Goal: Task Accomplishment & Management: Complete application form

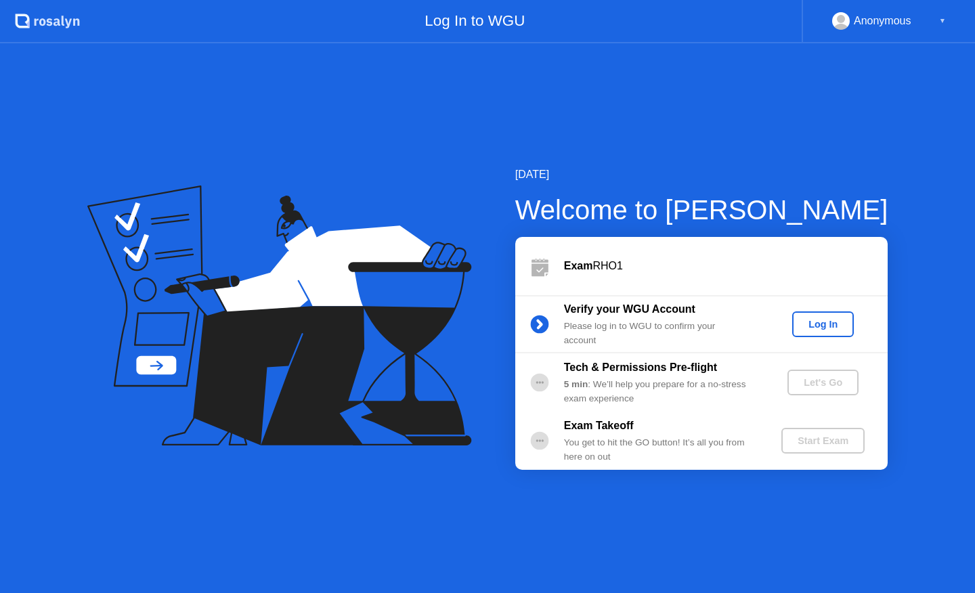
click at [831, 324] on div "Log In" at bounding box center [823, 324] width 51 height 11
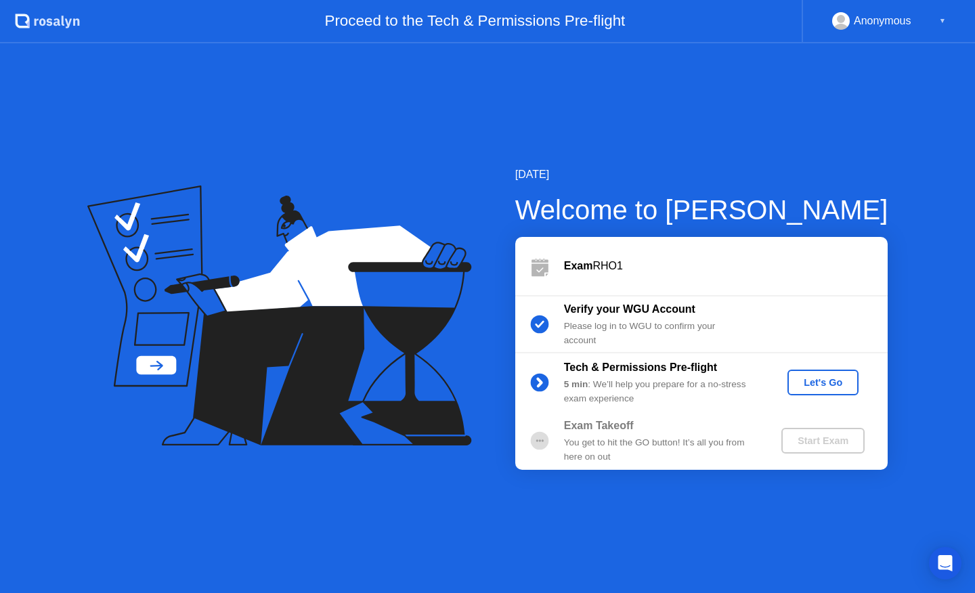
click at [837, 387] on div "Let's Go" at bounding box center [823, 382] width 60 height 11
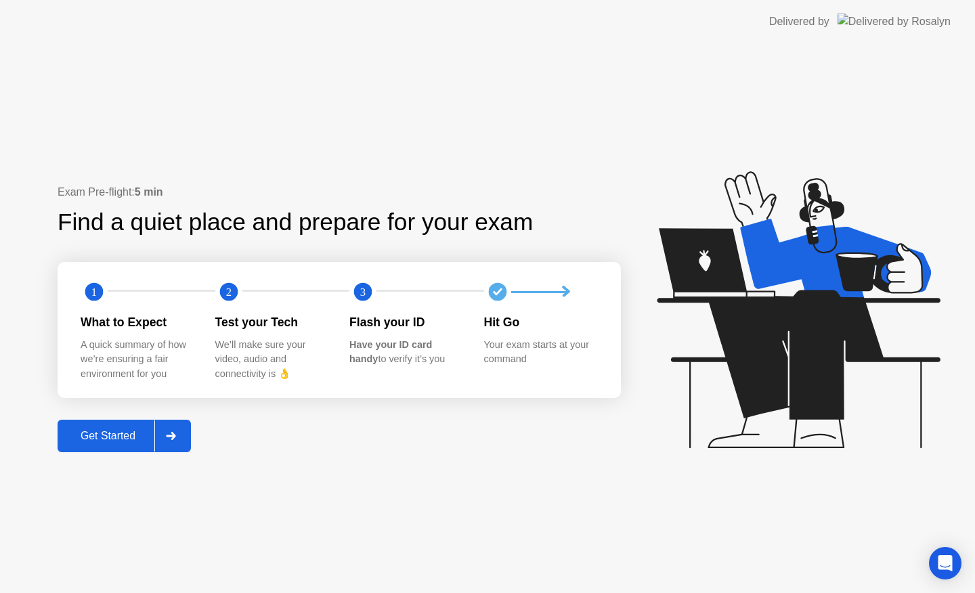
click at [125, 432] on div "Get Started" at bounding box center [108, 436] width 93 height 12
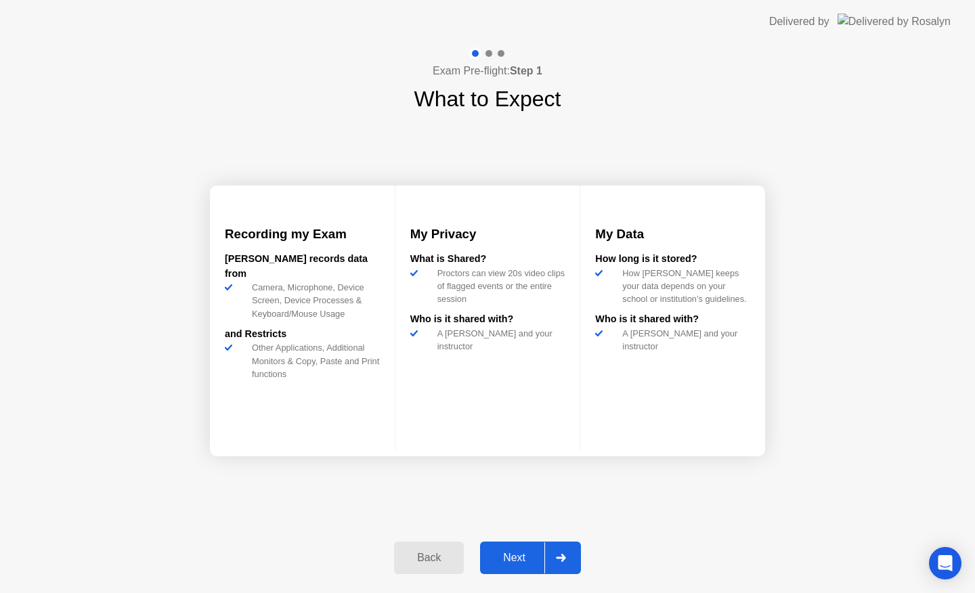
click at [528, 560] on div "Next" at bounding box center [514, 558] width 60 height 12
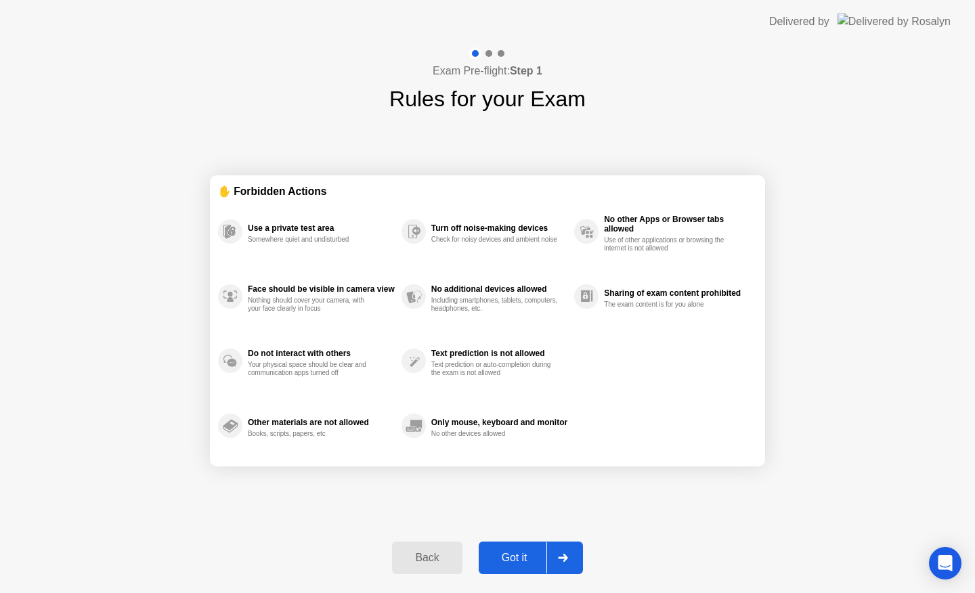
click at [528, 560] on div "Got it" at bounding box center [515, 558] width 64 height 12
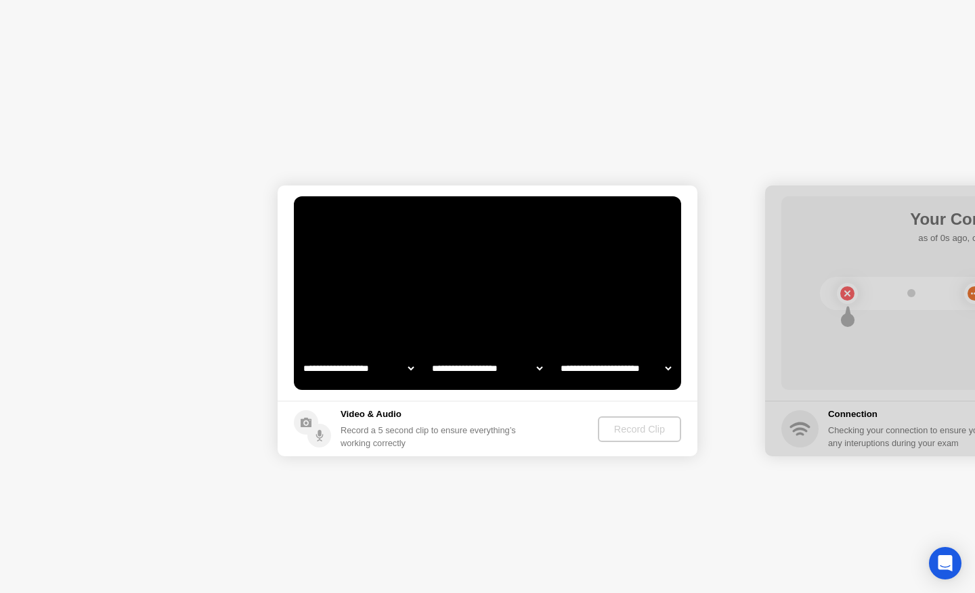
select select "**********"
select select "*******"
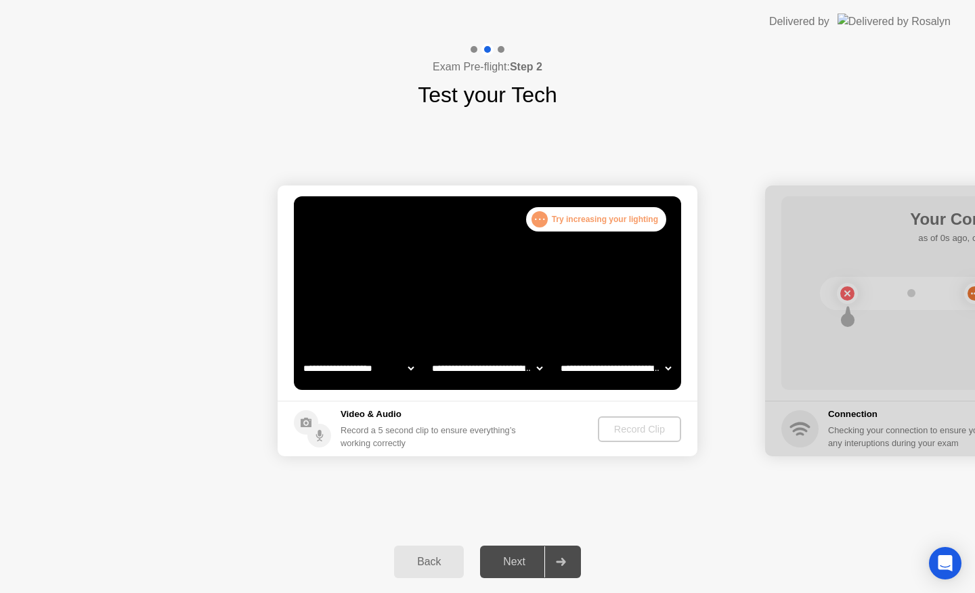
click at [411, 366] on select "**********" at bounding box center [359, 368] width 116 height 27
select select "**********"
click at [604, 425] on div "Record Clip" at bounding box center [640, 429] width 72 height 11
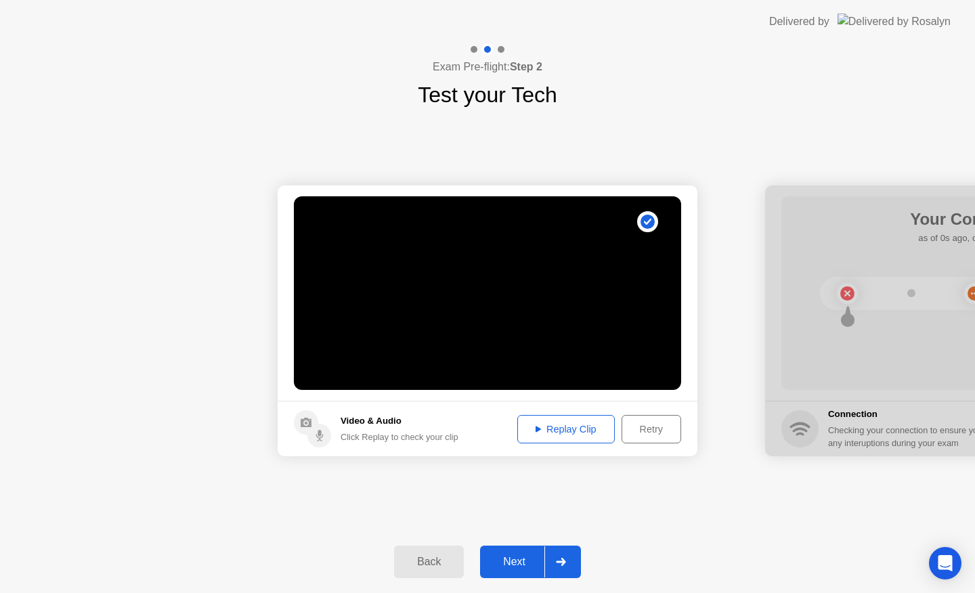
click at [567, 428] on div "Replay Clip" at bounding box center [566, 429] width 88 height 11
click at [515, 557] on div "Next" at bounding box center [514, 562] width 60 height 12
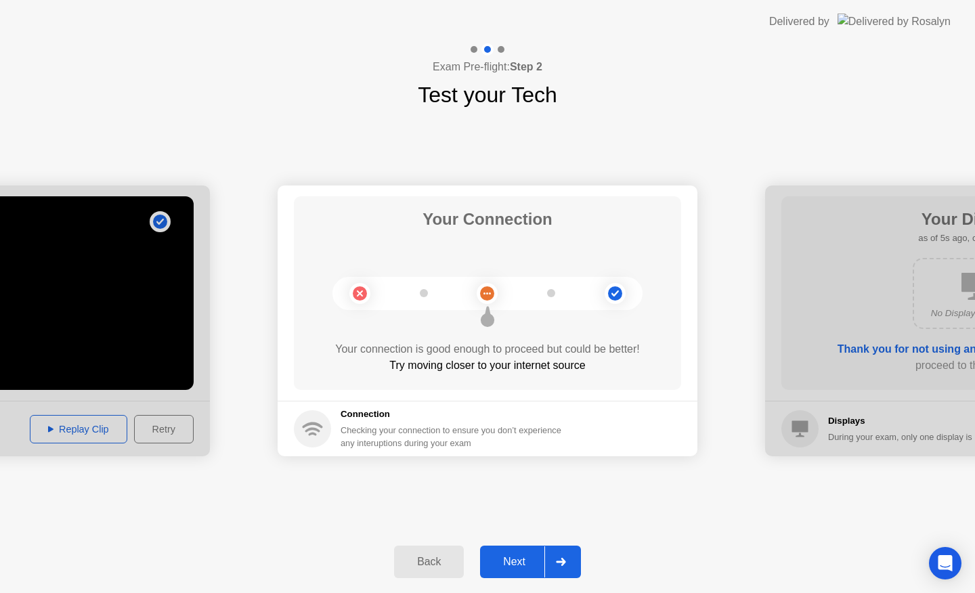
click at [710, 480] on div "**********" at bounding box center [487, 321] width 975 height 420
click at [498, 563] on div "Next" at bounding box center [514, 562] width 60 height 12
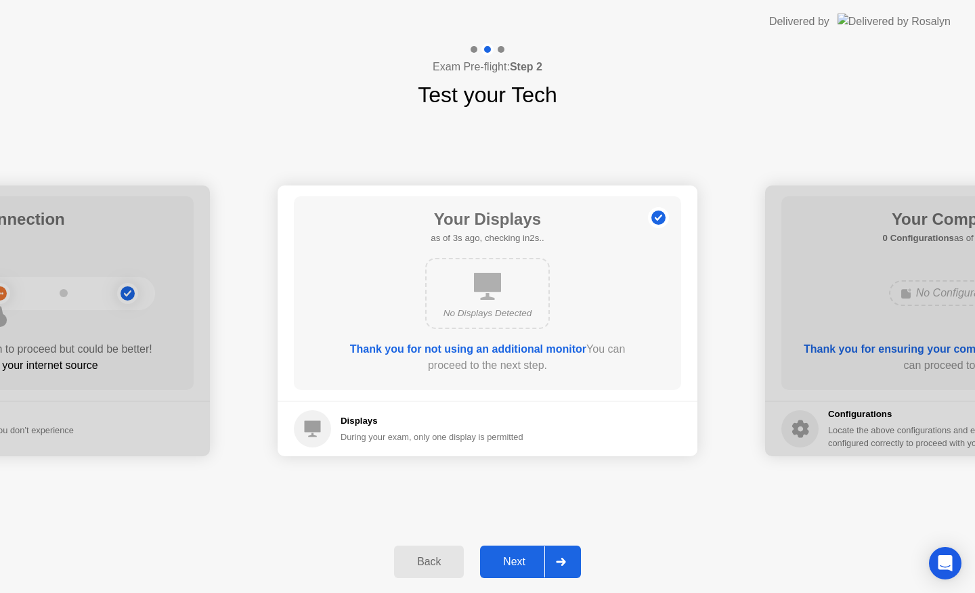
click at [500, 559] on div "Next" at bounding box center [514, 562] width 60 height 12
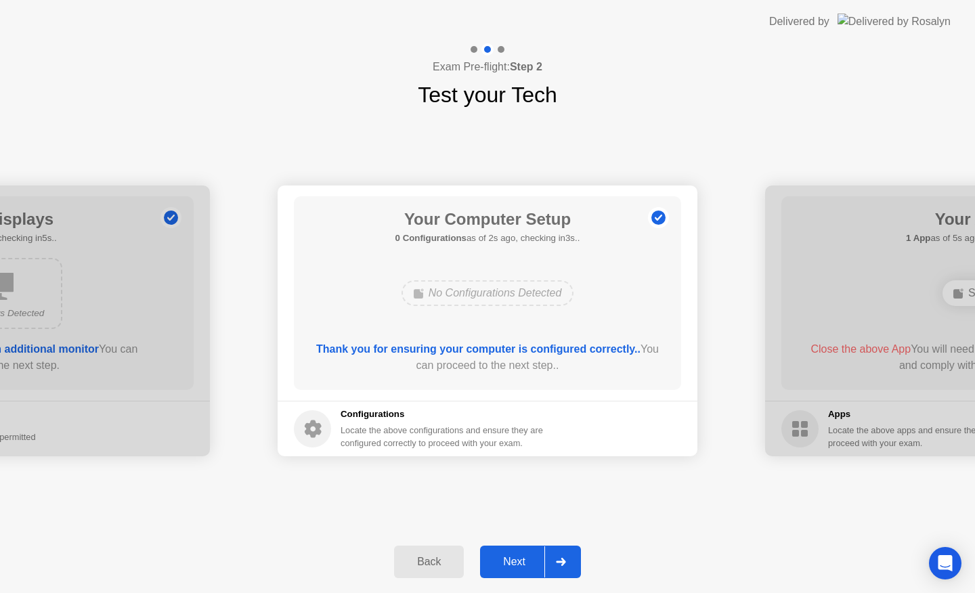
click at [500, 559] on div "Next" at bounding box center [514, 562] width 60 height 12
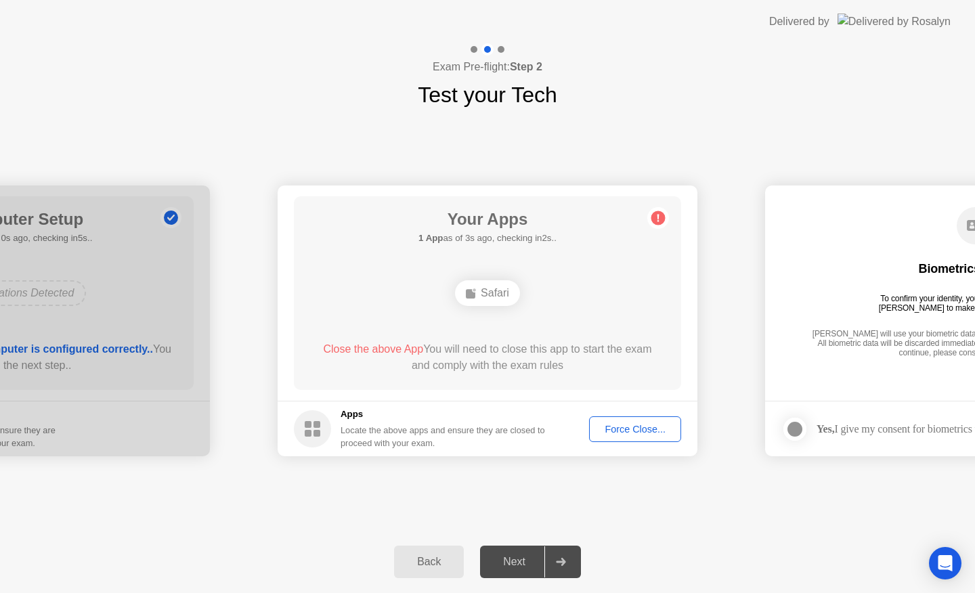
click at [629, 435] on div "Force Close..." at bounding box center [635, 429] width 83 height 11
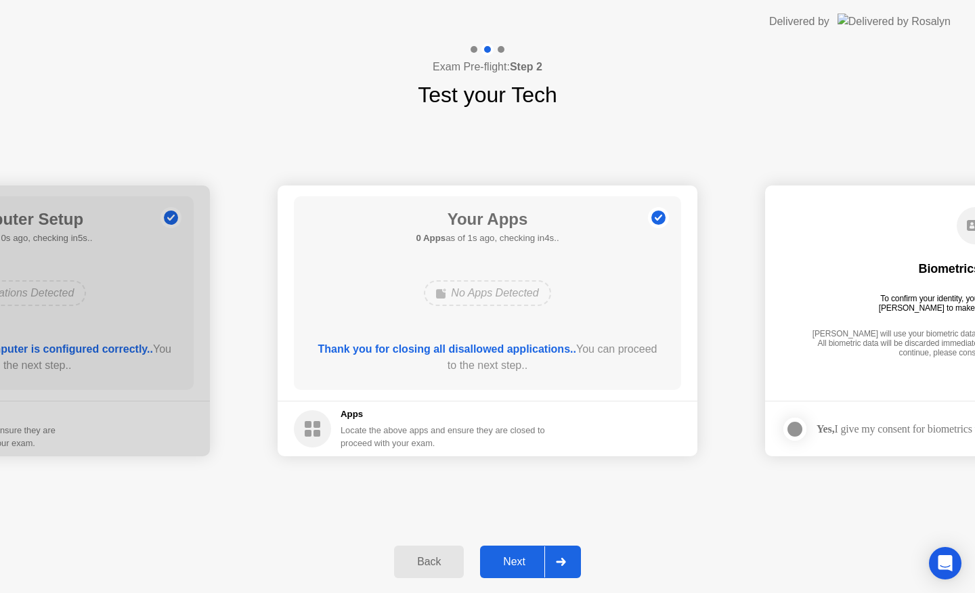
click at [515, 557] on div "Next" at bounding box center [514, 562] width 60 height 12
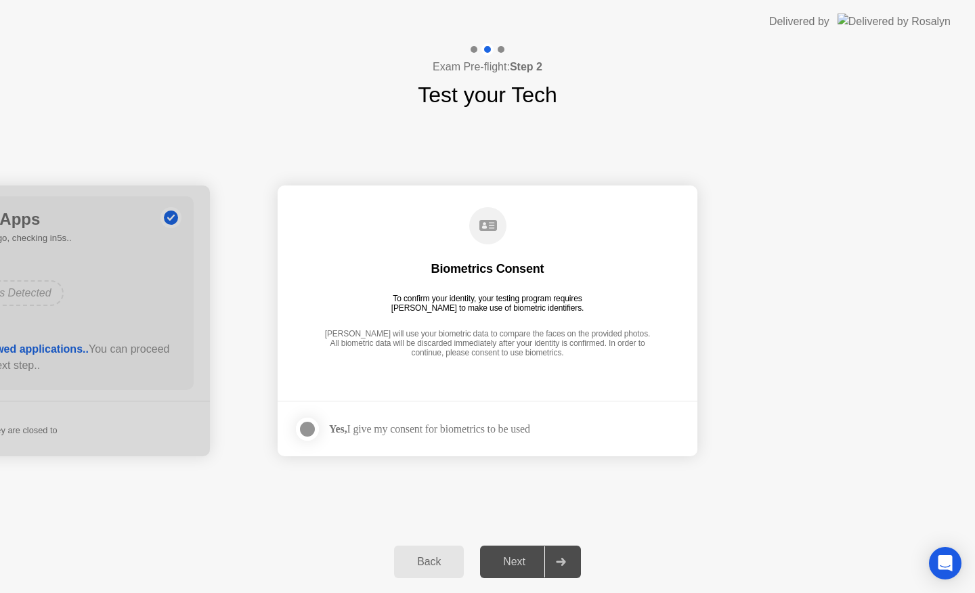
click at [308, 427] on div at bounding box center [307, 429] width 16 height 16
click at [513, 563] on div "Next" at bounding box center [514, 562] width 60 height 12
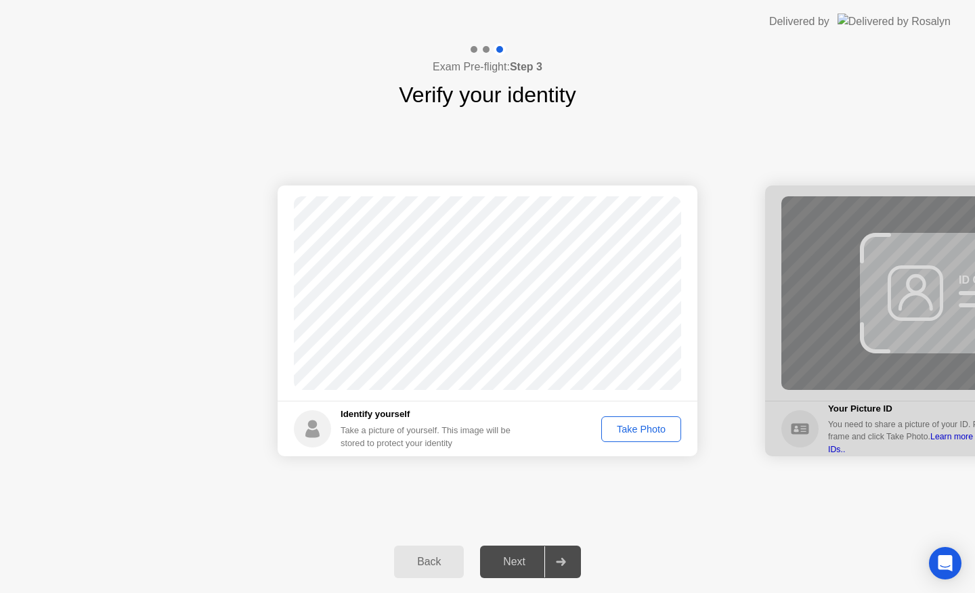
click at [621, 431] on div "Take Photo" at bounding box center [641, 429] width 70 height 11
click at [514, 553] on button "Next" at bounding box center [530, 562] width 101 height 33
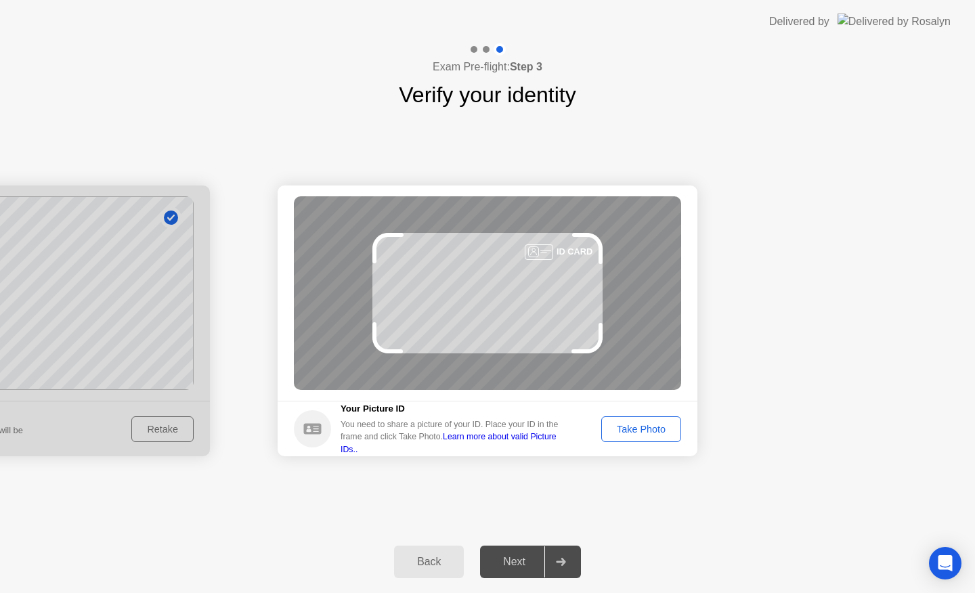
click at [647, 437] on button "Take Photo" at bounding box center [641, 429] width 80 height 26
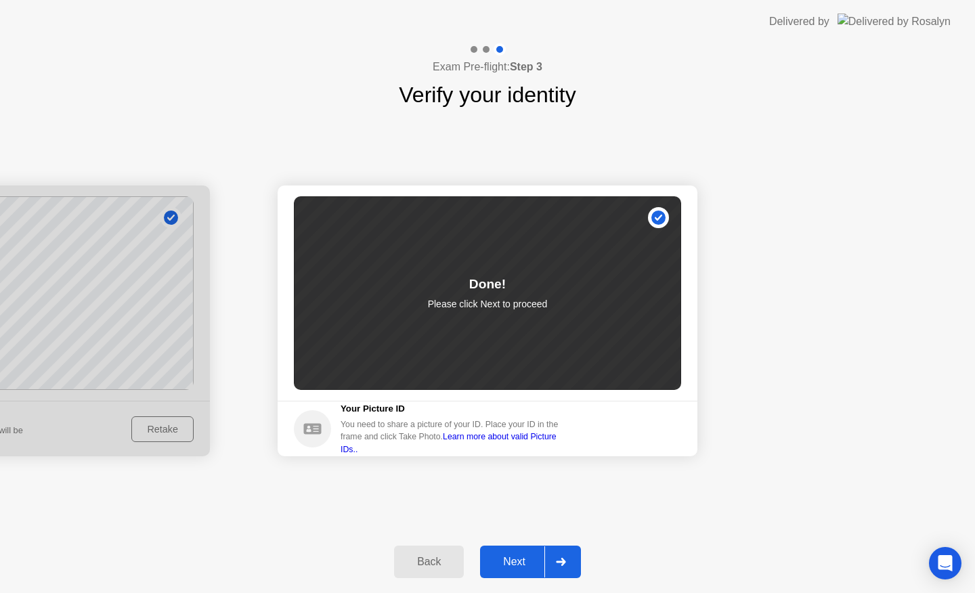
click at [508, 559] on div "Next" at bounding box center [514, 562] width 60 height 12
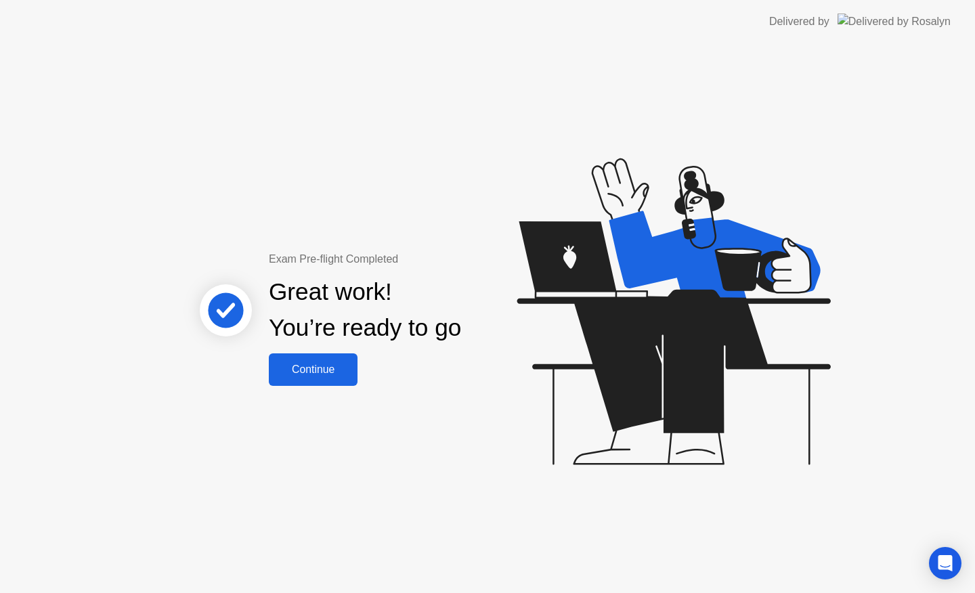
click at [310, 368] on div "Continue" at bounding box center [313, 370] width 81 height 12
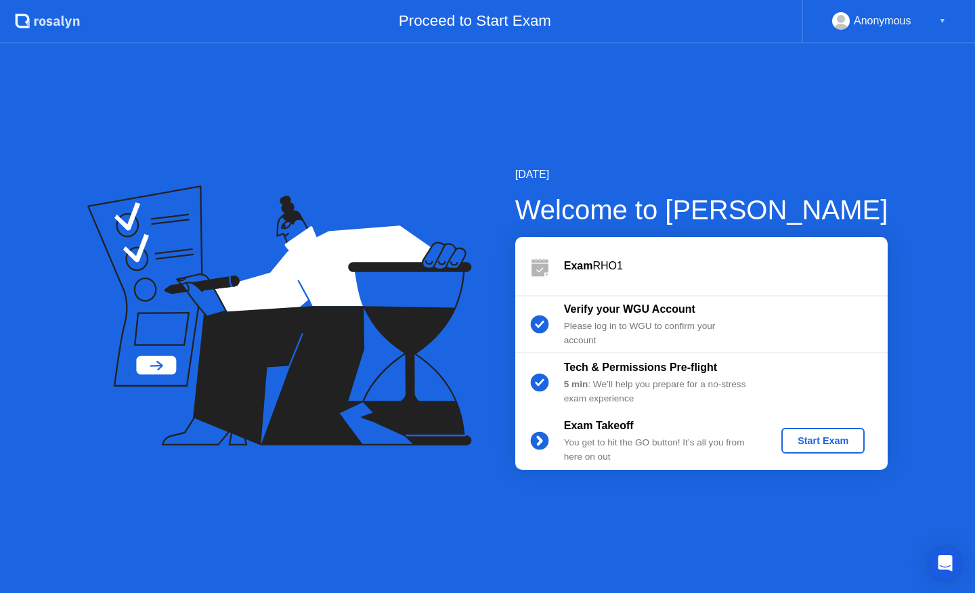
click at [810, 443] on div "Start Exam" at bounding box center [823, 440] width 72 height 11
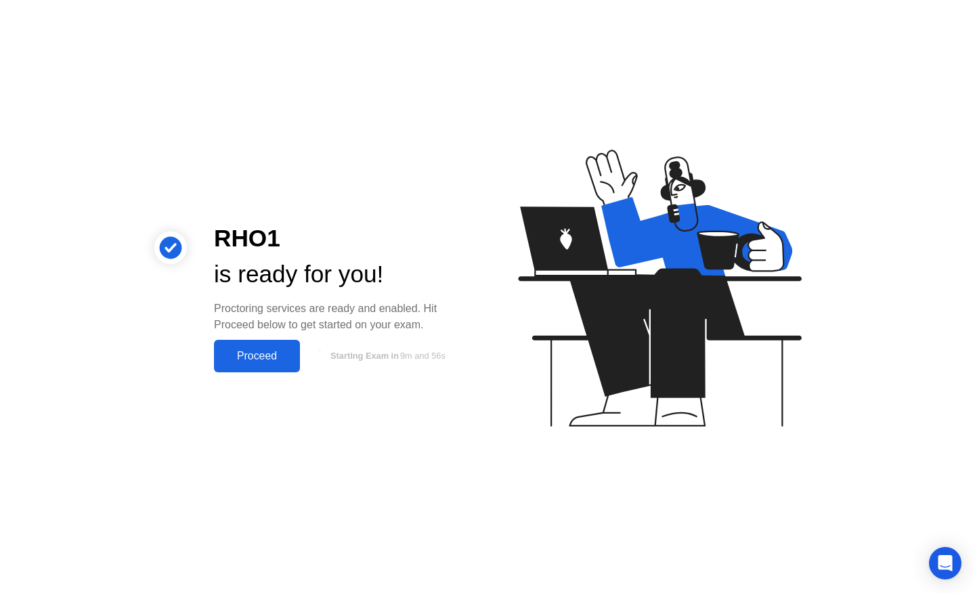
click at [253, 357] on div "Proceed" at bounding box center [257, 356] width 78 height 12
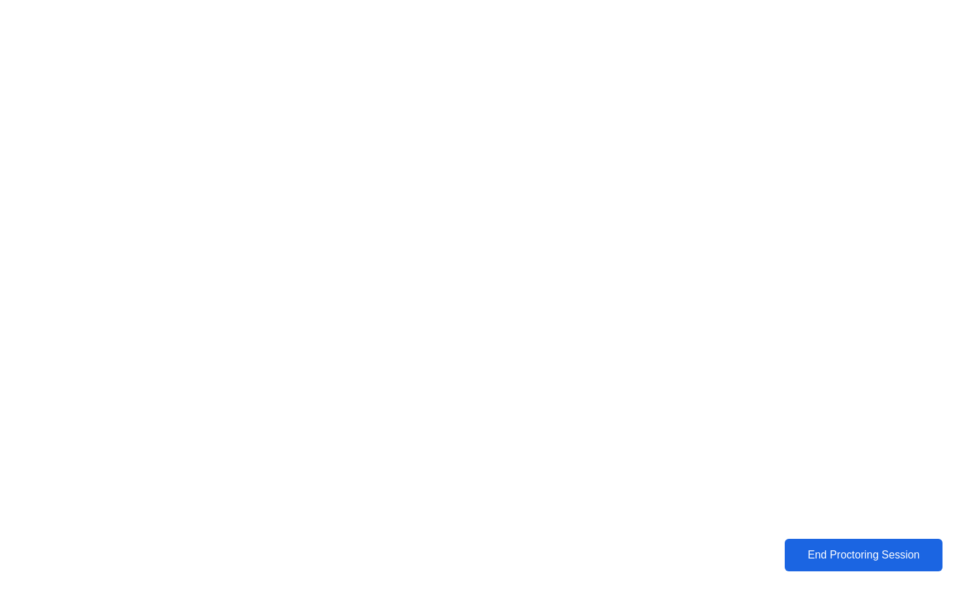
click at [838, 567] on button "End Proctoring Session" at bounding box center [864, 555] width 158 height 33
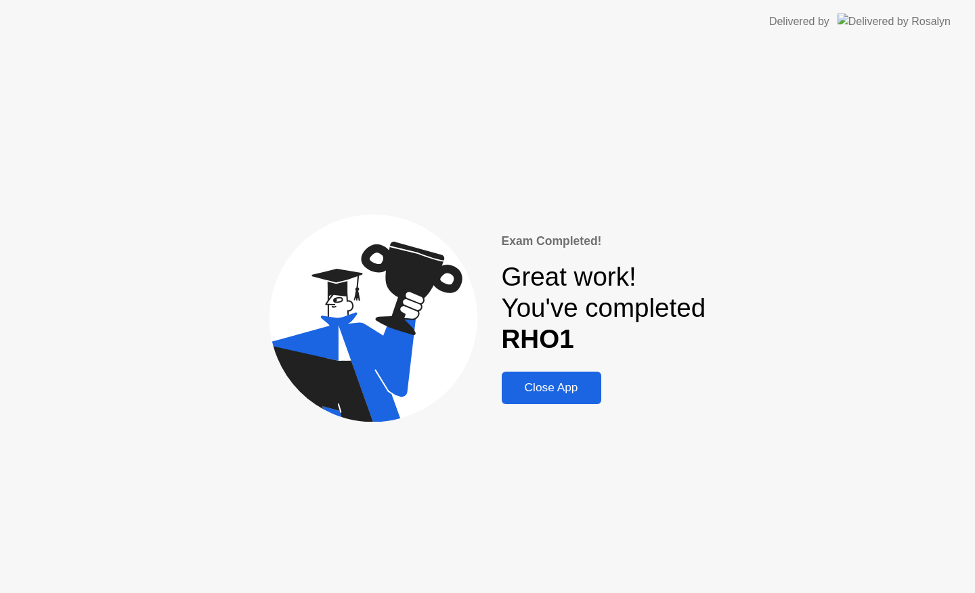
click at [535, 382] on div "Close App" at bounding box center [551, 388] width 91 height 14
